Goal: Contribute content: Contribute content

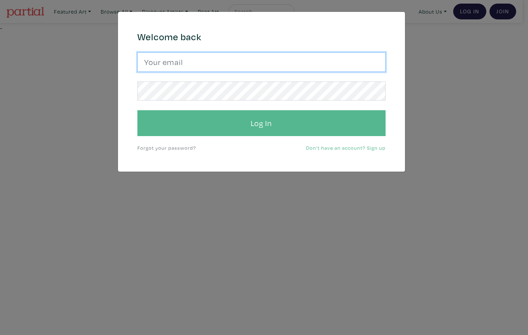
type input "Harley.yang@gmail.com"
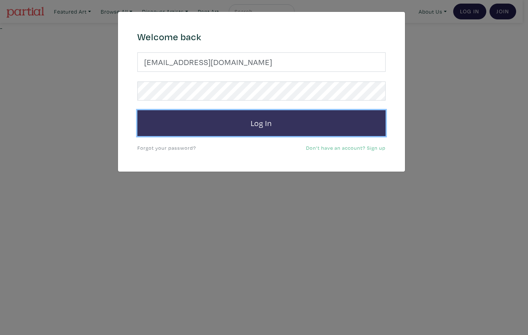
click at [286, 124] on button "Log In" at bounding box center [261, 123] width 248 height 26
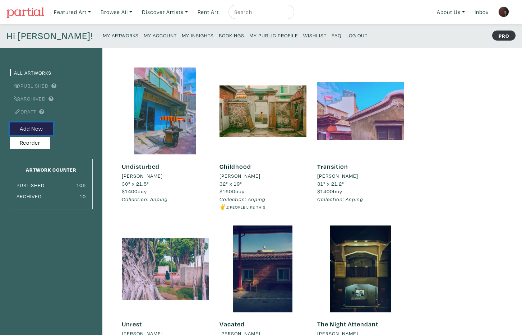
click at [35, 128] on button "Add New" at bounding box center [31, 129] width 43 height 13
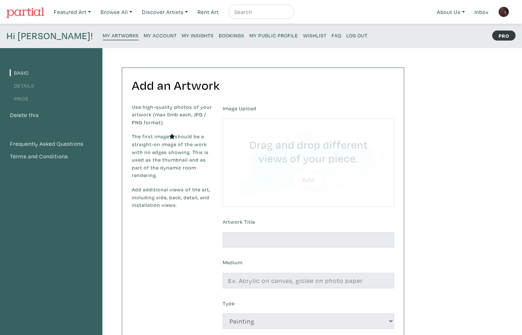
type input "C:\fakepath\DSC02777 strdrk sml crp1 clcmr2.jpg"
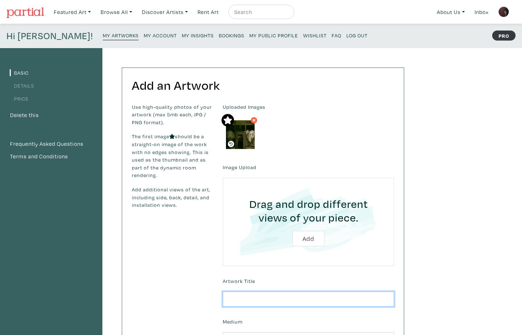
click at [307, 301] on input "text" at bounding box center [308, 299] width 171 height 15
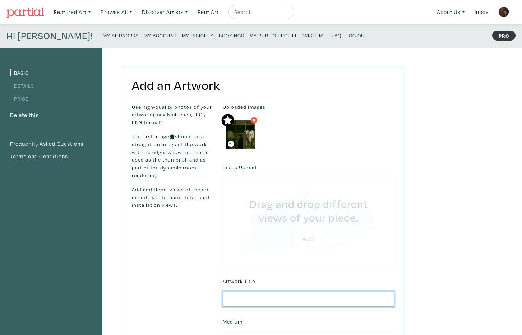
type input "C:\fakepath\DSC02777 strdrk sml prt1 clcmr2.jpg"
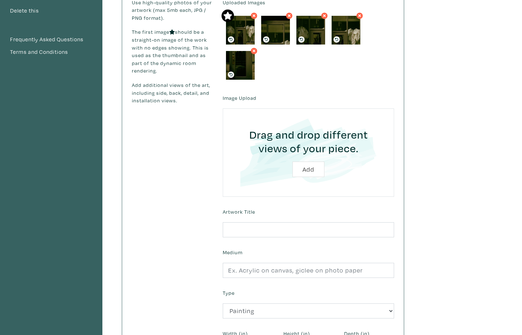
scroll to position [109, 0]
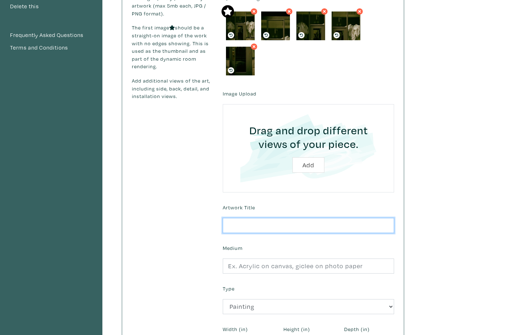
click at [292, 227] on input "text" at bounding box center [308, 225] width 171 height 15
type input "Window Impressions 2"
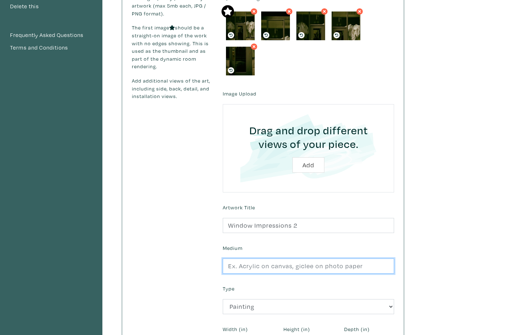
click at [316, 264] on input "text" at bounding box center [308, 266] width 171 height 15
click at [309, 268] on input "text" at bounding box center [308, 266] width 171 height 15
type input "Giclee photo print"
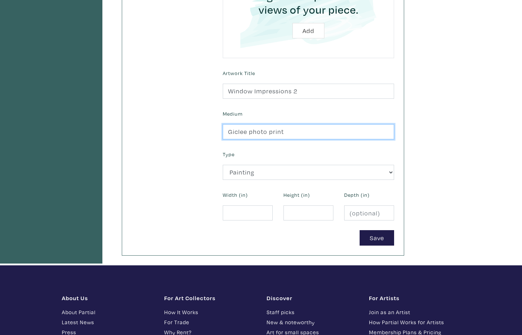
scroll to position [271, 0]
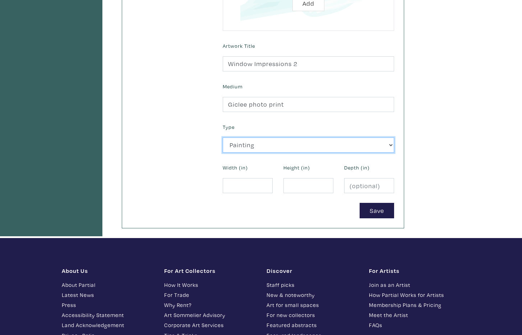
click at [266, 147] on select "2D Works Drawing / Print Painting Photography Sculpture Textile and Fibre Arts" at bounding box center [308, 145] width 171 height 15
select select "187"
click at [223, 138] on select "2D Works Drawing / Print Painting Photography Sculpture Textile and Fibre Arts" at bounding box center [308, 145] width 171 height 15
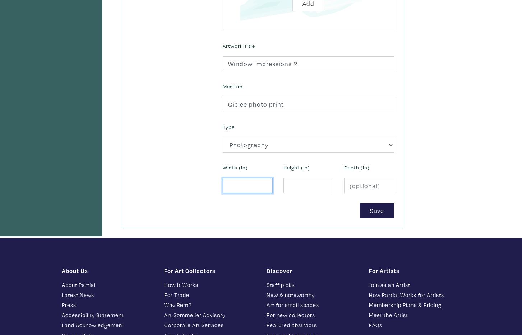
click at [239, 190] on input "number" at bounding box center [248, 185] width 50 height 15
click at [256, 187] on input "number" at bounding box center [248, 185] width 50 height 15
type input "34"
click at [298, 185] on input "2" at bounding box center [309, 185] width 50 height 15
type input "22"
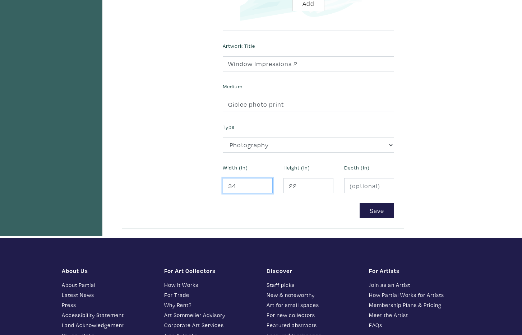
click at [242, 188] on input "34" at bounding box center [248, 185] width 50 height 15
type input "31"
click at [376, 208] on button "Save" at bounding box center [377, 210] width 35 height 15
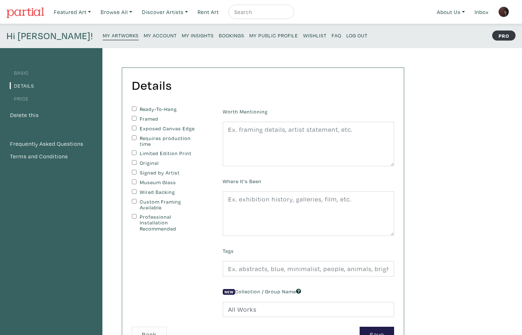
click at [133, 137] on input "Requires production time" at bounding box center [134, 137] width 5 height 5
checkbox input "true"
click at [132, 202] on input "Custom Framing Available" at bounding box center [134, 201] width 5 height 5
checkbox input "true"
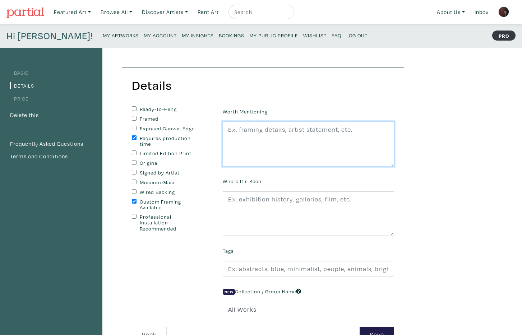
click at [256, 142] on textarea at bounding box center [308, 144] width 171 height 45
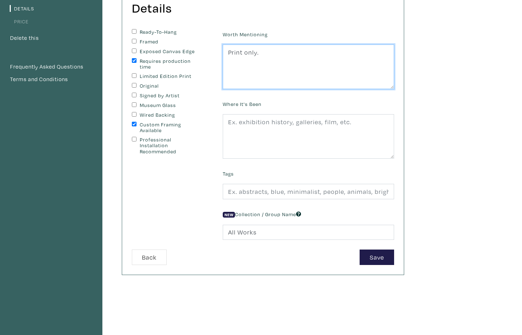
scroll to position [136, 0]
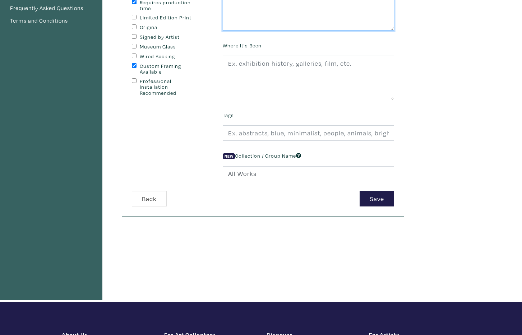
type textarea "Print only."
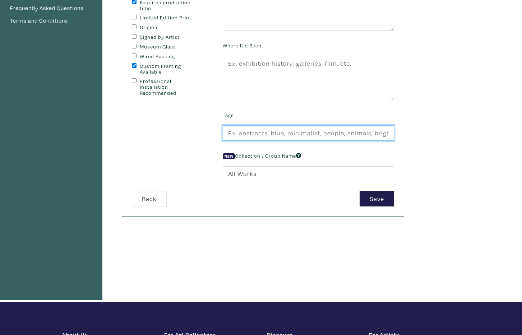
click at [272, 133] on input "text" at bounding box center [308, 132] width 171 height 15
type input "street photography, dark, windows, still life"
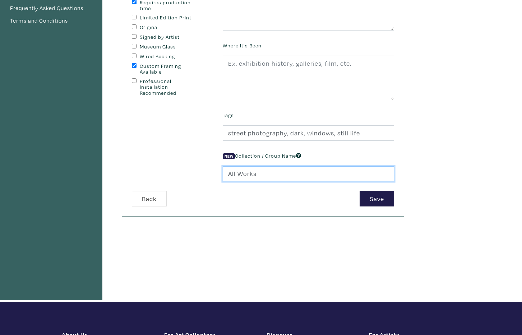
click at [258, 174] on input "All Works" at bounding box center [308, 173] width 171 height 15
type input "A"
type input "w"
type input "Windows"
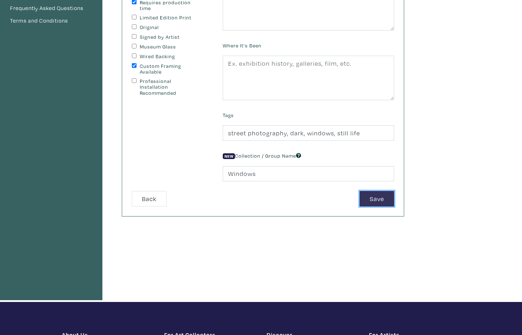
click at [371, 198] on button "Save" at bounding box center [377, 198] width 35 height 15
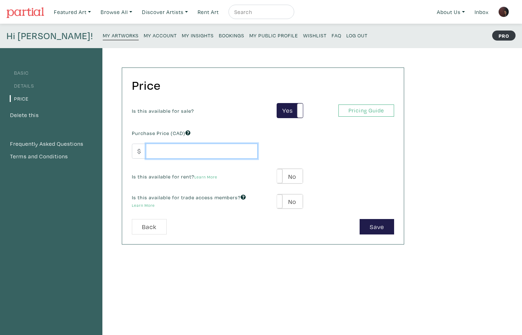
click at [185, 151] on input "number" at bounding box center [202, 151] width 112 height 15
type input "2100"
click at [386, 225] on button "Save" at bounding box center [377, 226] width 35 height 15
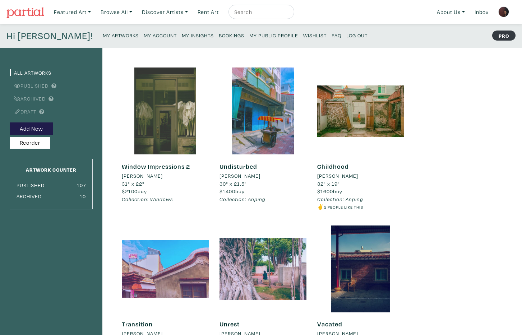
click at [163, 114] on div at bounding box center [165, 111] width 87 height 87
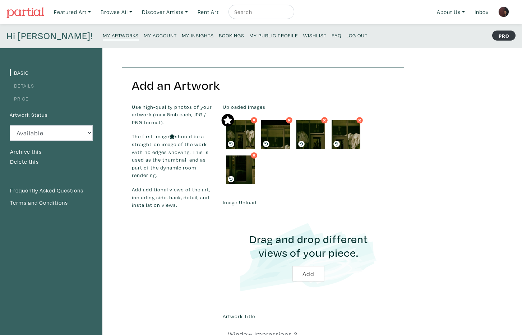
scroll to position [293, 0]
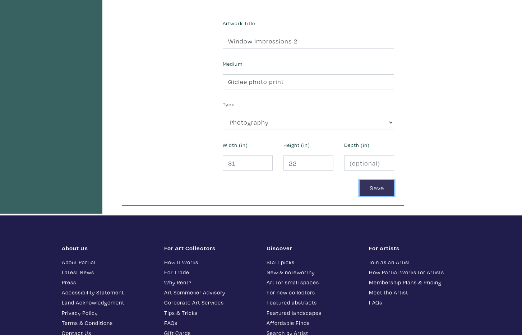
click at [375, 188] on button "Save" at bounding box center [377, 187] width 35 height 15
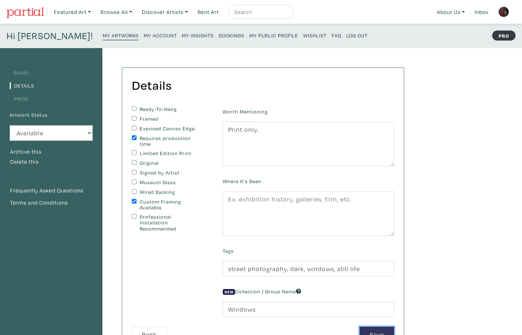
click at [390, 328] on button "Save" at bounding box center [377, 334] width 35 height 15
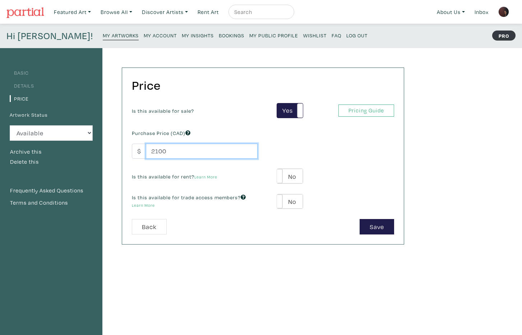
drag, startPoint x: 168, startPoint y: 151, endPoint x: 85, endPoint y: 156, distance: 83.5
click at [85, 156] on div "Basic Details Price Artwork Status Available Sold Rented Unavailable (other rea…" at bounding box center [205, 243] width 410 height 390
type input "1400"
click button "Yes" at bounding box center [0, 0] width 0 height 0
type input "1400"
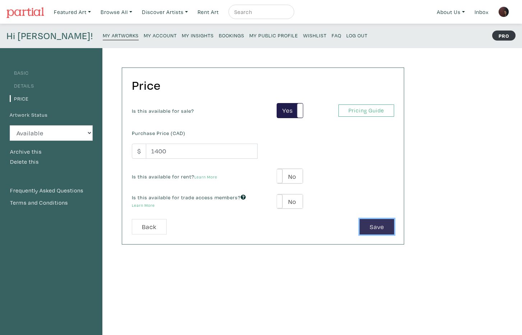
click at [377, 227] on button "Save" at bounding box center [377, 226] width 35 height 15
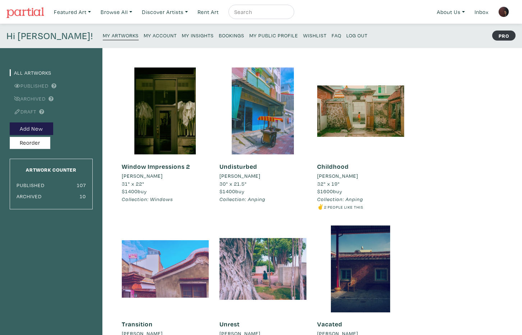
scroll to position [293, 0]
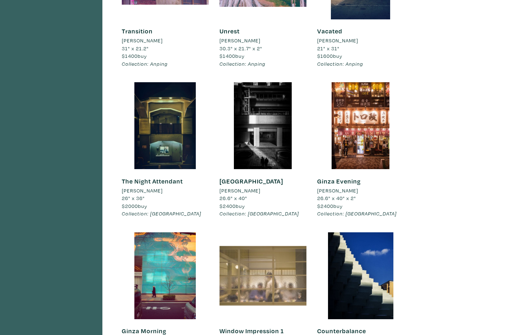
click at [263, 279] on div at bounding box center [263, 276] width 87 height 87
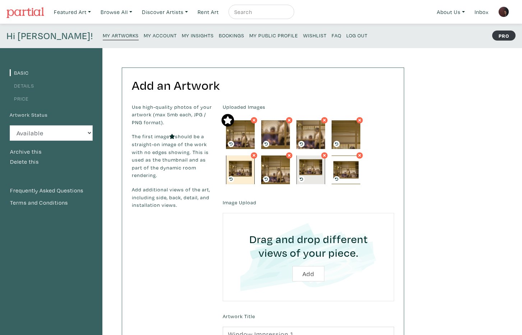
scroll to position [293, 0]
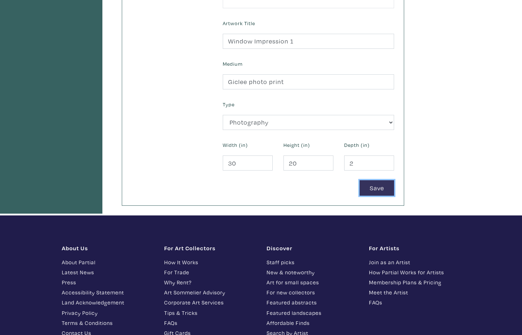
click at [378, 187] on button "Save" at bounding box center [377, 187] width 35 height 15
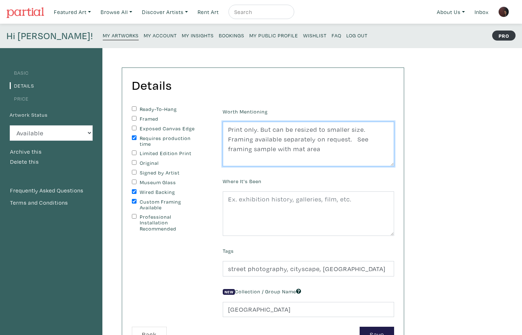
drag, startPoint x: 226, startPoint y: 128, endPoint x: 321, endPoint y: 155, distance: 98.9
click at [321, 155] on textarea "Print only. But can be resized to smaller size. Framing available separately on…" at bounding box center [308, 144] width 171 height 45
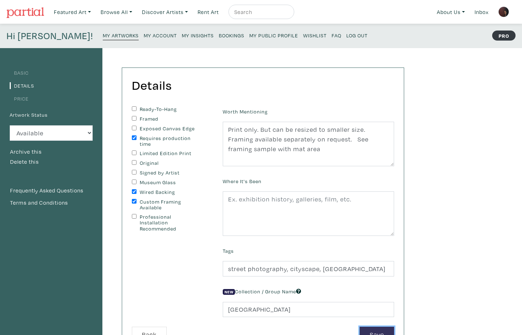
click at [387, 331] on button "Save" at bounding box center [377, 334] width 35 height 15
click at [264, 311] on input "Tokyo" at bounding box center [308, 309] width 171 height 15
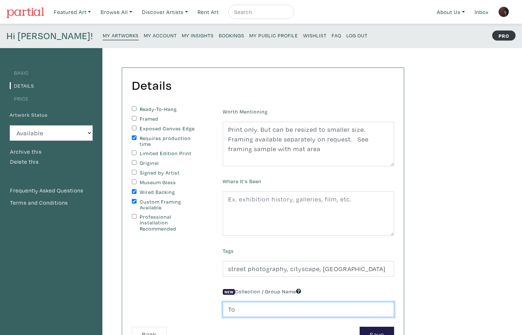
type input "T"
type input "Windows"
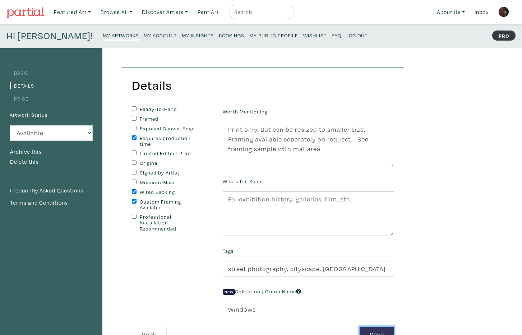
click at [376, 330] on button "Save" at bounding box center [377, 334] width 35 height 15
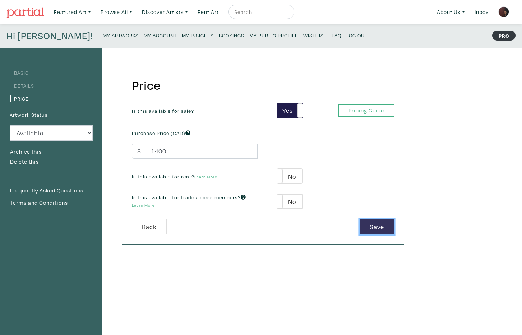
click at [370, 223] on button "Save" at bounding box center [377, 226] width 35 height 15
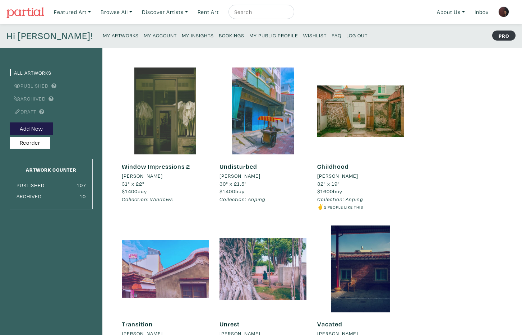
click at [153, 125] on div at bounding box center [165, 111] width 87 height 87
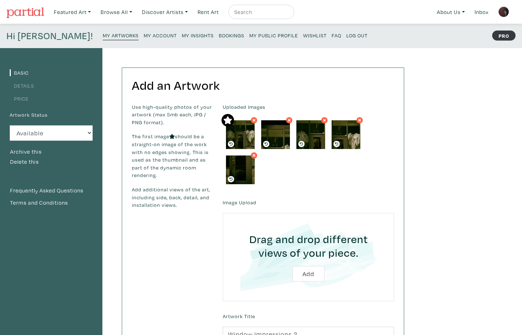
scroll to position [293, 0]
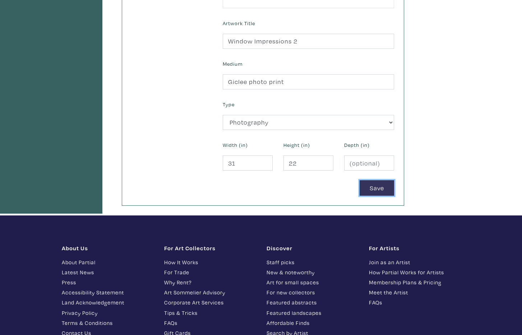
click at [375, 188] on button "Save" at bounding box center [377, 187] width 35 height 15
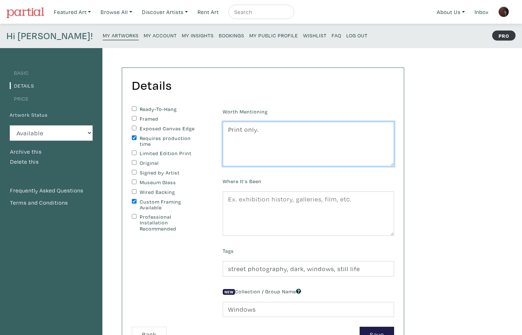
drag, startPoint x: 265, startPoint y: 132, endPoint x: 183, endPoint y: 133, distance: 82.3
click at [183, 133] on form "Ready-To-Hang Framed Exposed Canvas Edge Requires production time Limited Editi…" at bounding box center [263, 224] width 273 height 236
paste textarea "But can be resized to smaller size. Framing available separately on request. Se…"
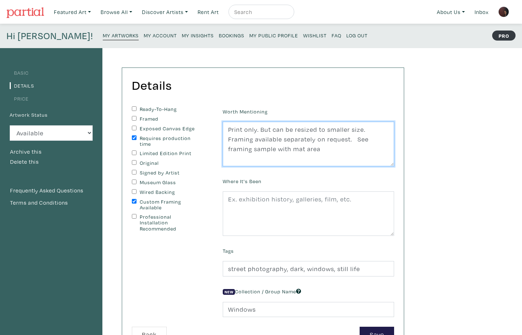
click at [348, 131] on textarea "Print only." at bounding box center [308, 144] width 171 height 45
click at [394, 148] on textarea "Print only." at bounding box center [308, 144] width 171 height 45
click at [347, 129] on textarea "Print only." at bounding box center [308, 144] width 171 height 45
type textarea "Print only. But can be resized to smaller or larger size. Framing available sep…"
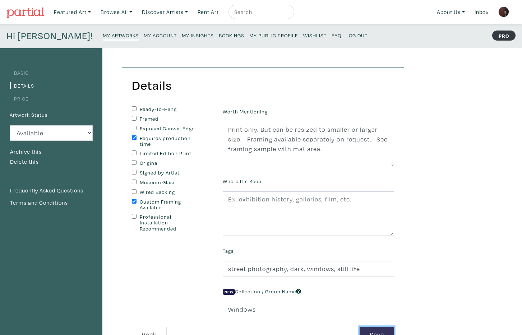
click at [388, 329] on button "Save" at bounding box center [377, 334] width 35 height 15
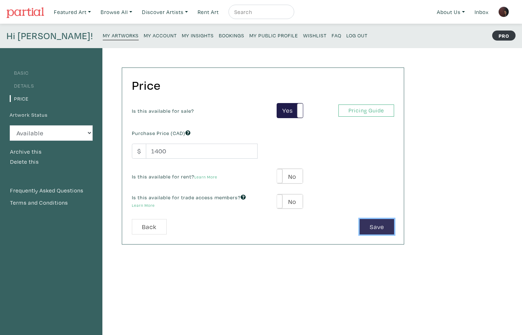
click at [387, 233] on button "Save" at bounding box center [377, 226] width 35 height 15
